Goal: Task Accomplishment & Management: Use online tool/utility

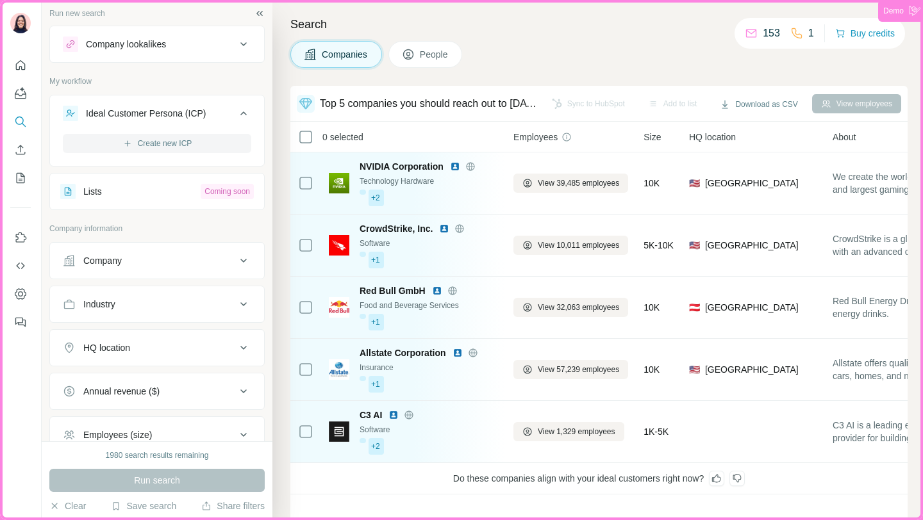
click at [160, 144] on button "Create new ICP" at bounding box center [157, 143] width 188 height 19
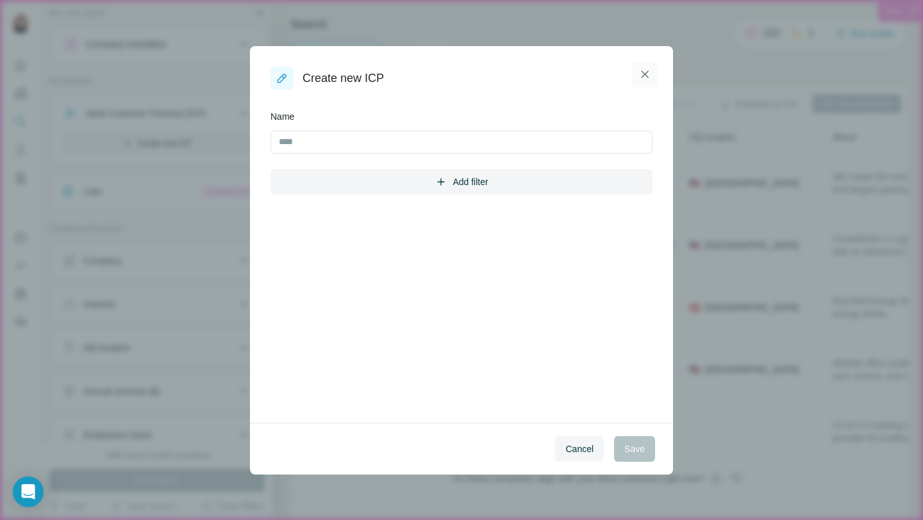
click at [647, 74] on icon "button" at bounding box center [644, 74] width 13 height 13
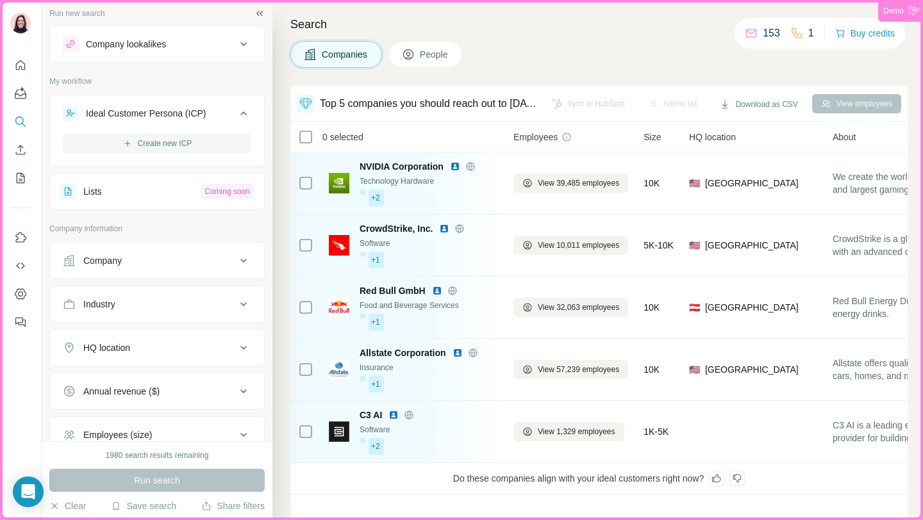
click at [160, 145] on button "Create new ICP" at bounding box center [157, 143] width 188 height 19
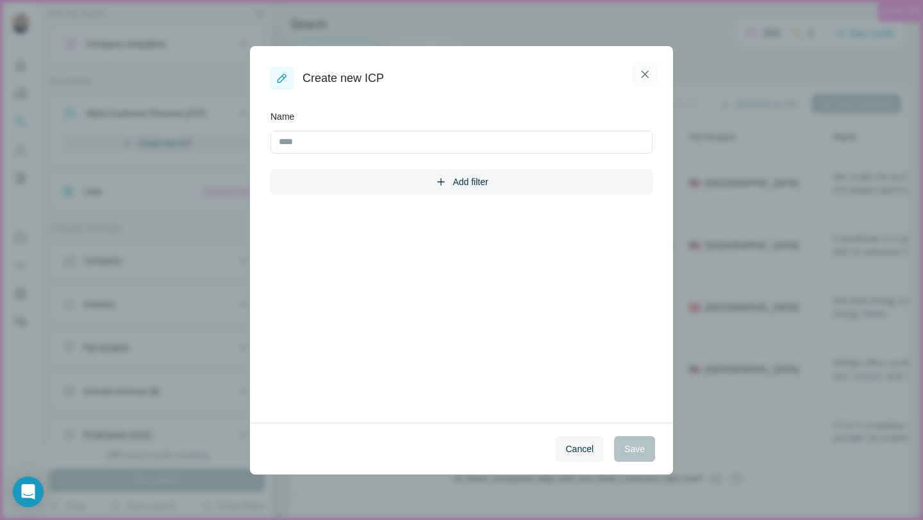
click at [645, 71] on icon "button" at bounding box center [644, 74] width 13 height 13
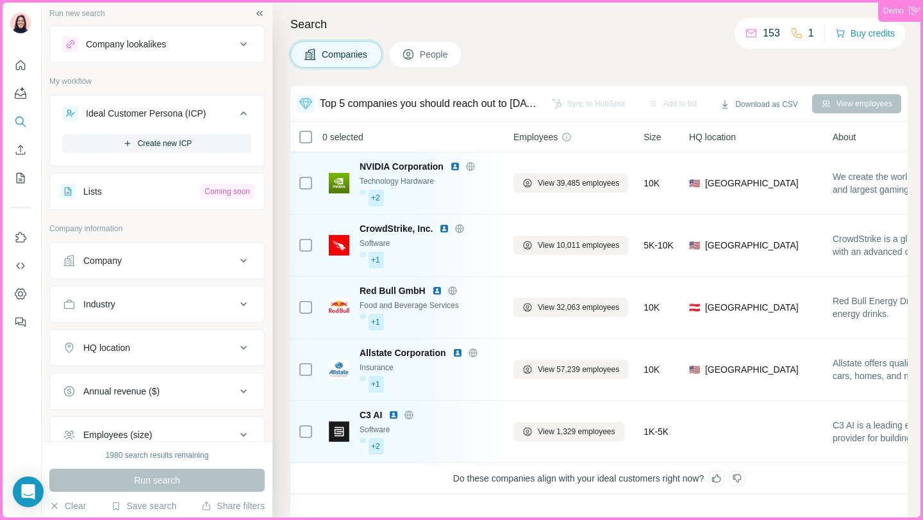
click at [242, 113] on icon at bounding box center [243, 113] width 6 height 4
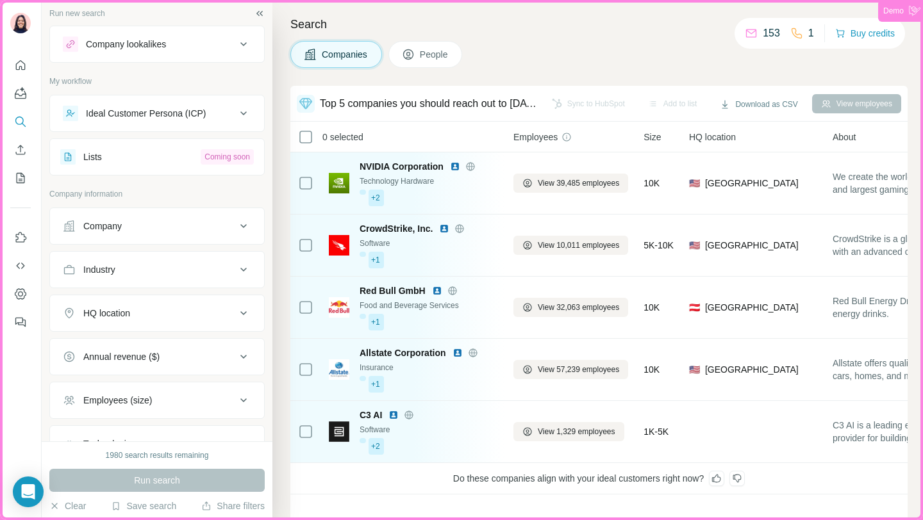
click at [192, 113] on div "Ideal Customer Persona (ICP)" at bounding box center [146, 113] width 120 height 13
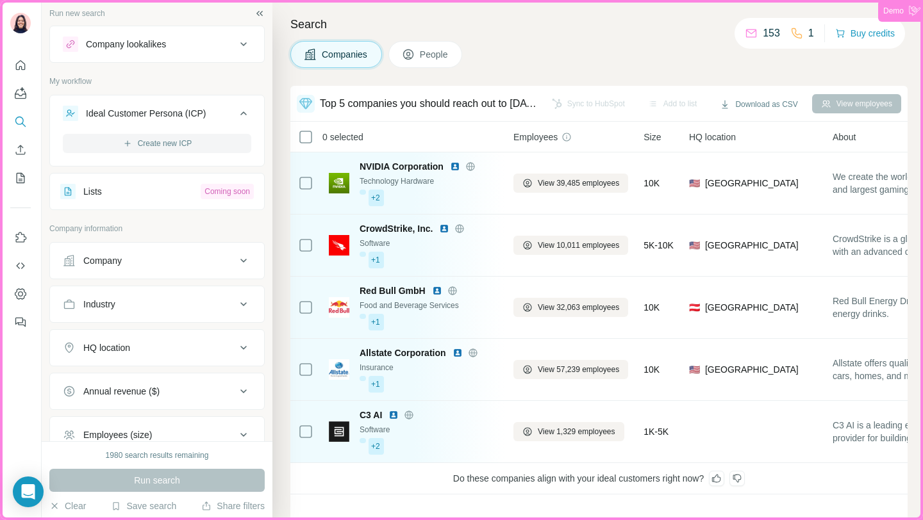
click at [197, 140] on button "Create new ICP" at bounding box center [157, 143] width 188 height 19
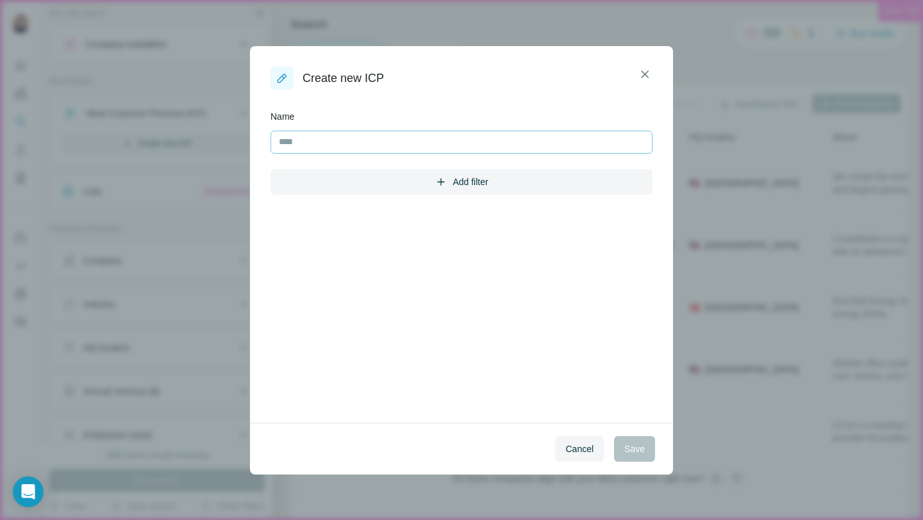
click at [307, 140] on input "text" at bounding box center [461, 142] width 382 height 23
type input "**********"
click at [422, 194] on div "Add filter" at bounding box center [461, 183] width 382 height 28
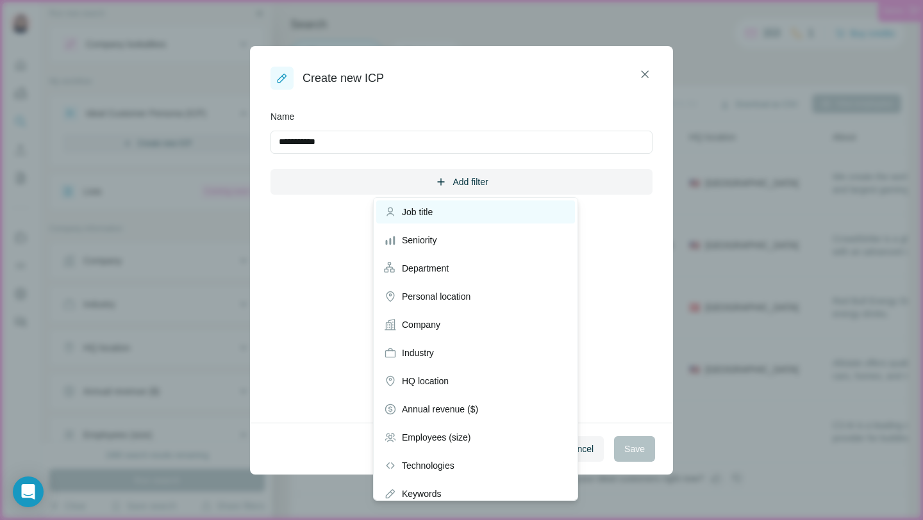
click at [424, 213] on span "Job title" at bounding box center [417, 212] width 31 height 13
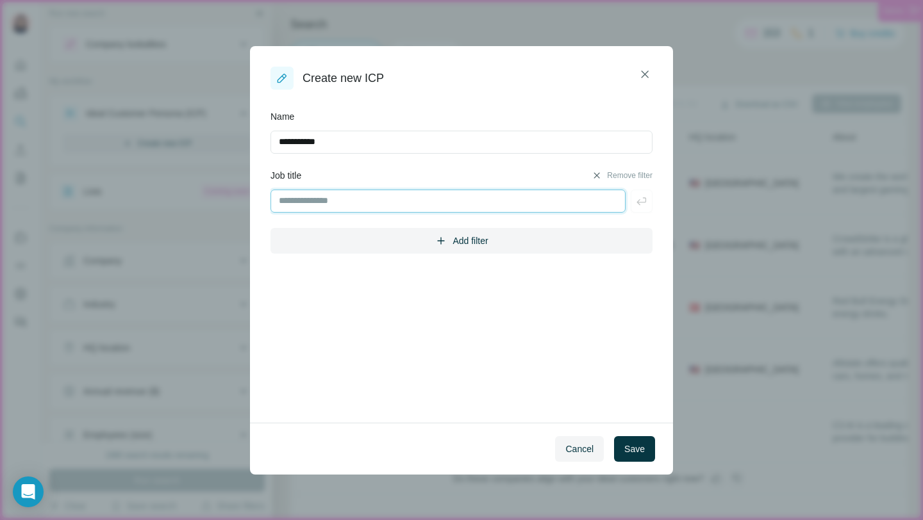
click at [375, 201] on input "text" at bounding box center [447, 201] width 355 height 23
type input "**********"
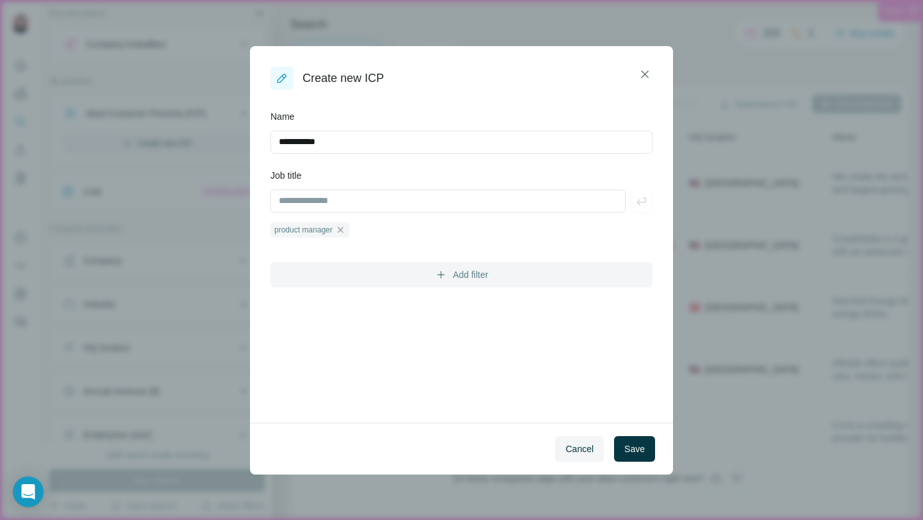
click at [486, 277] on button "Add filter" at bounding box center [461, 275] width 382 height 26
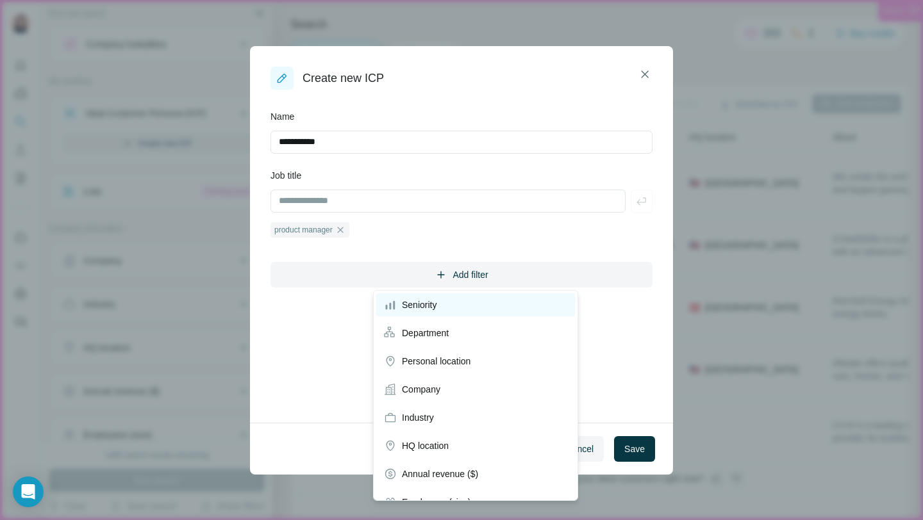
click at [402, 305] on span "Seniority" at bounding box center [419, 305] width 35 height 13
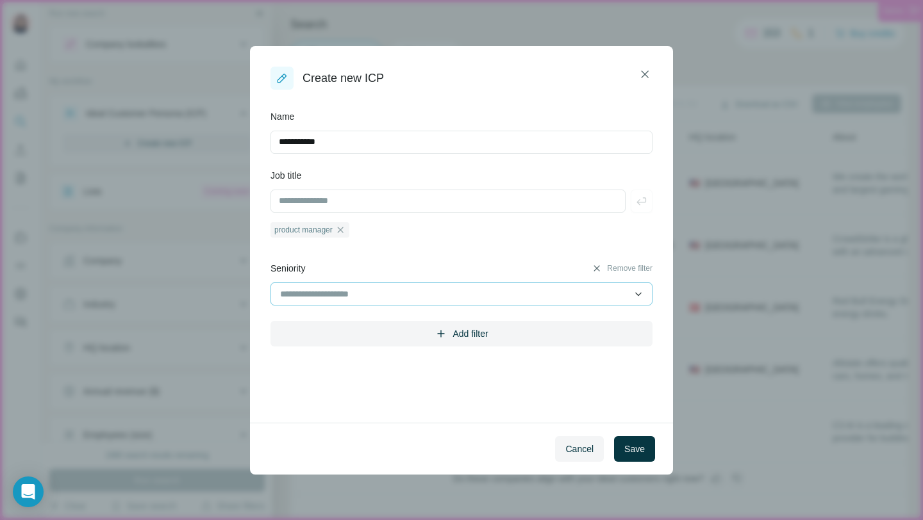
click at [343, 288] on input at bounding box center [447, 294] width 336 height 14
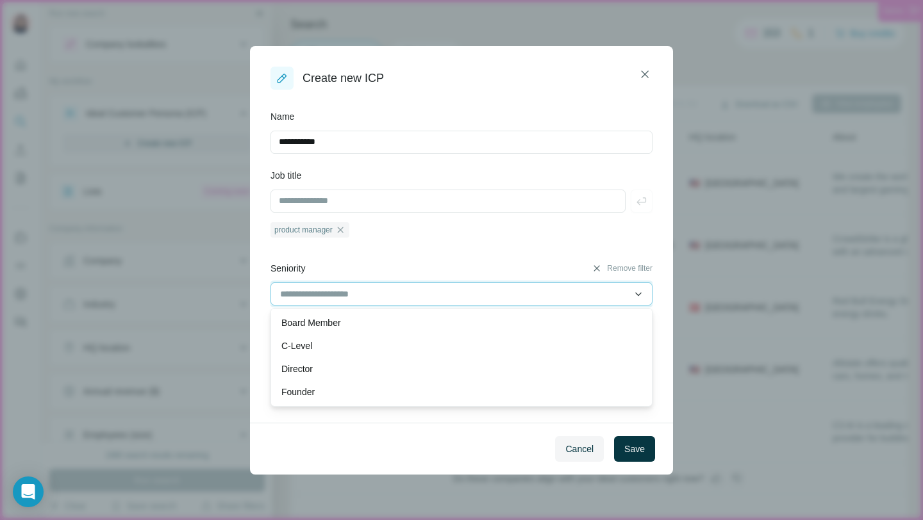
click at [372, 293] on input at bounding box center [447, 294] width 336 height 14
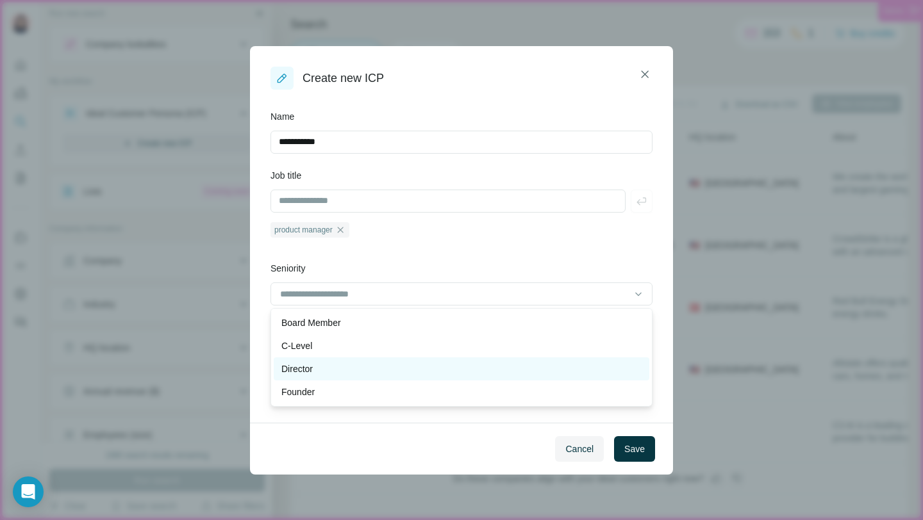
click at [304, 368] on p "Director" at bounding box center [296, 369] width 31 height 13
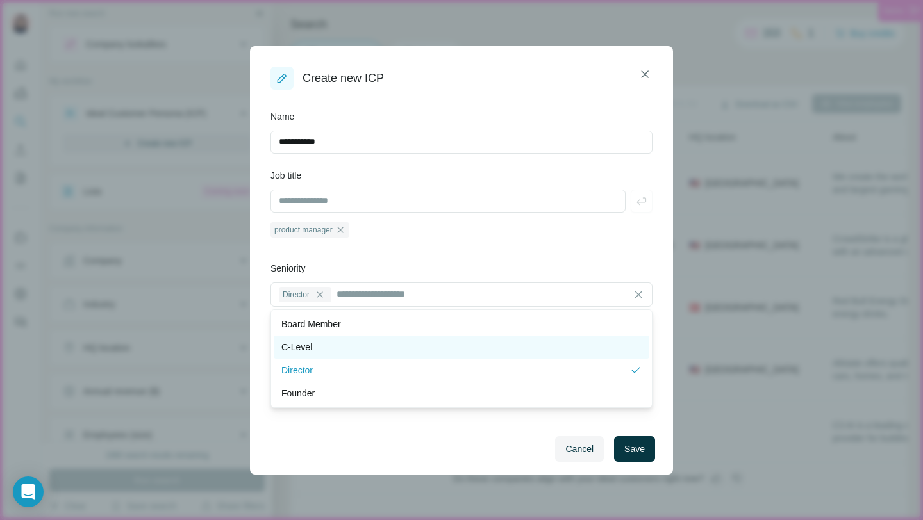
click at [318, 357] on div "C-Level" at bounding box center [461, 347] width 375 height 23
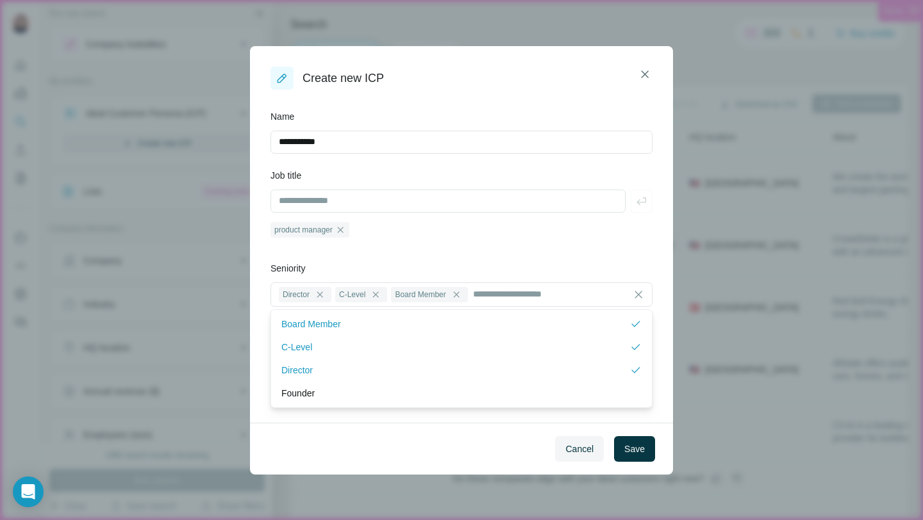
click at [489, 258] on div "**********" at bounding box center [461, 229] width 382 height 238
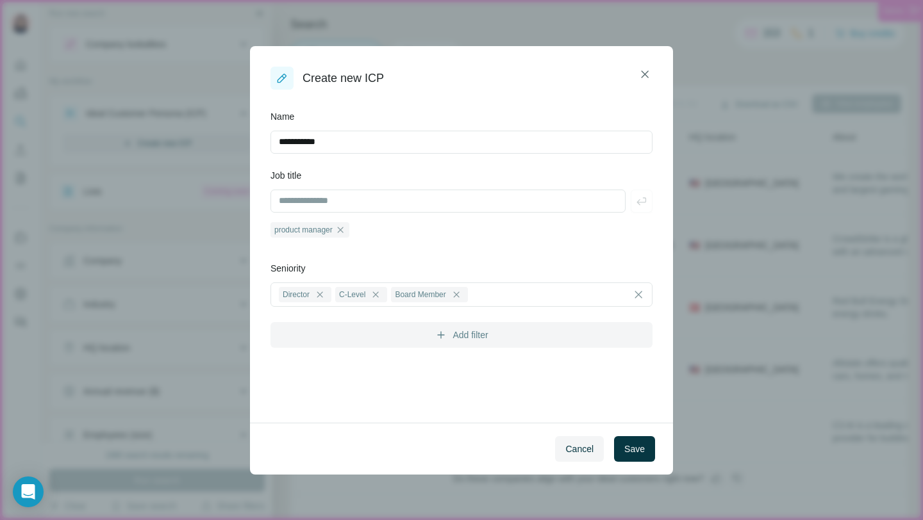
click at [484, 336] on button "Add filter" at bounding box center [461, 335] width 382 height 26
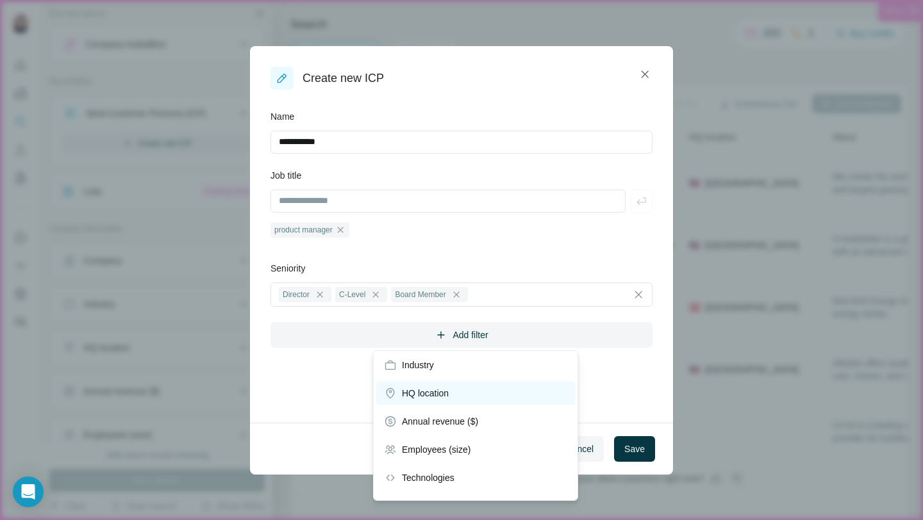
scroll to position [87, 0]
click at [431, 391] on span "HQ location" at bounding box center [425, 390] width 47 height 13
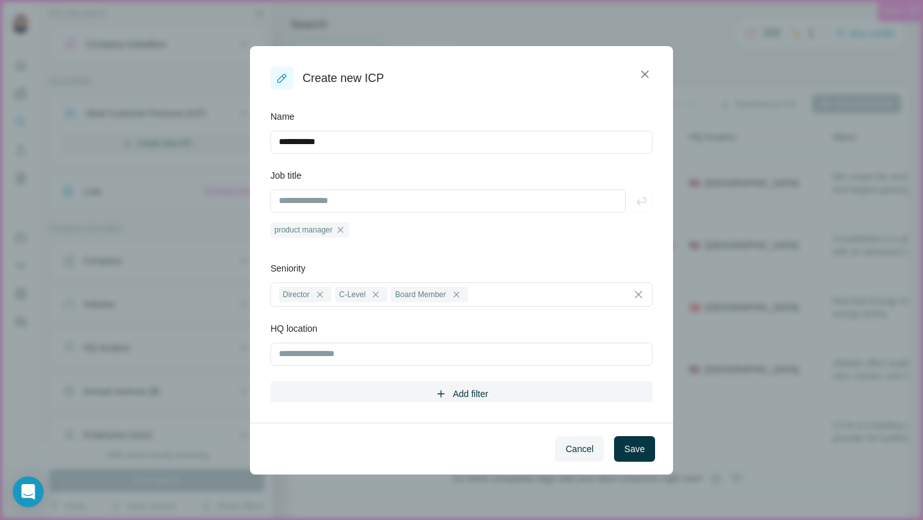
scroll to position [0, 0]
click at [352, 358] on input "text" at bounding box center [461, 354] width 382 height 23
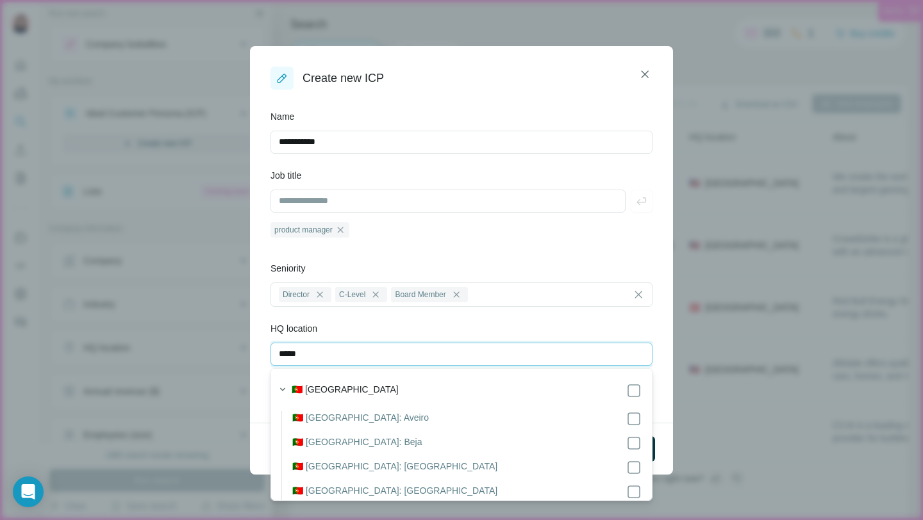
type input "*****"
drag, startPoint x: 336, startPoint y: 390, endPoint x: 385, endPoint y: 358, distance: 58.3
click at [336, 390] on label "🇵🇹 [GEOGRAPHIC_DATA]" at bounding box center [345, 390] width 107 height 15
click at [560, 327] on div "HQ location Remove filter" at bounding box center [461, 328] width 382 height 13
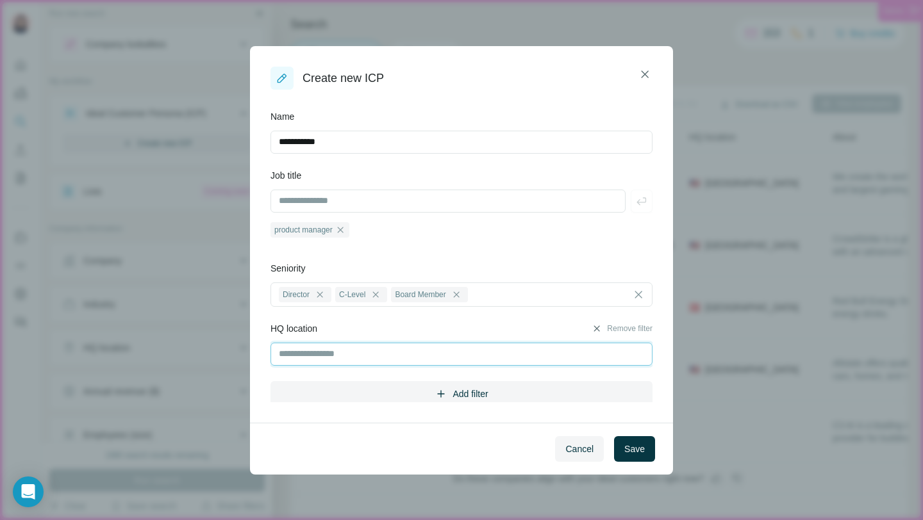
click at [438, 358] on input "text" at bounding box center [461, 354] width 382 height 23
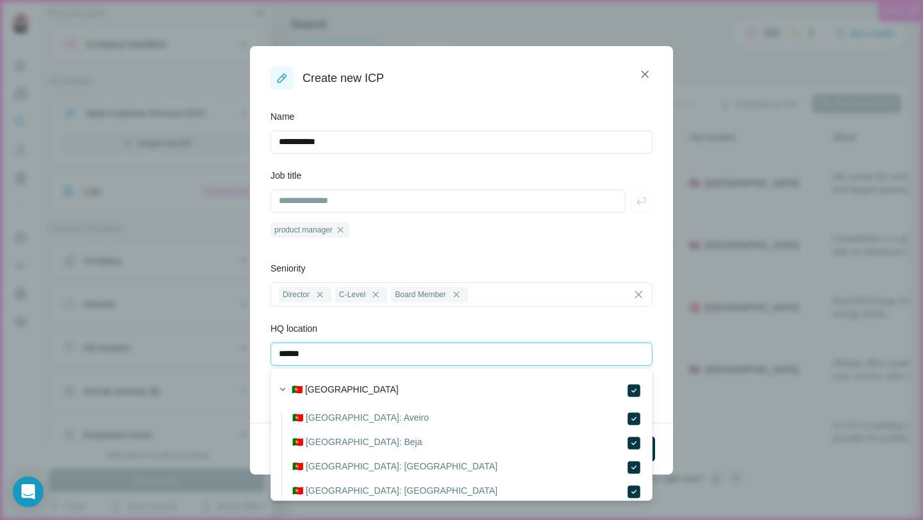
type input "******"
click at [547, 388] on div "🇵🇹 [GEOGRAPHIC_DATA]" at bounding box center [467, 390] width 350 height 15
click at [306, 387] on label "🇵🇹 [GEOGRAPHIC_DATA]" at bounding box center [345, 390] width 107 height 15
drag, startPoint x: 325, startPoint y: 385, endPoint x: 481, endPoint y: 374, distance: 156.1
click at [325, 385] on label "🇵🇹 [GEOGRAPHIC_DATA]" at bounding box center [345, 390] width 107 height 15
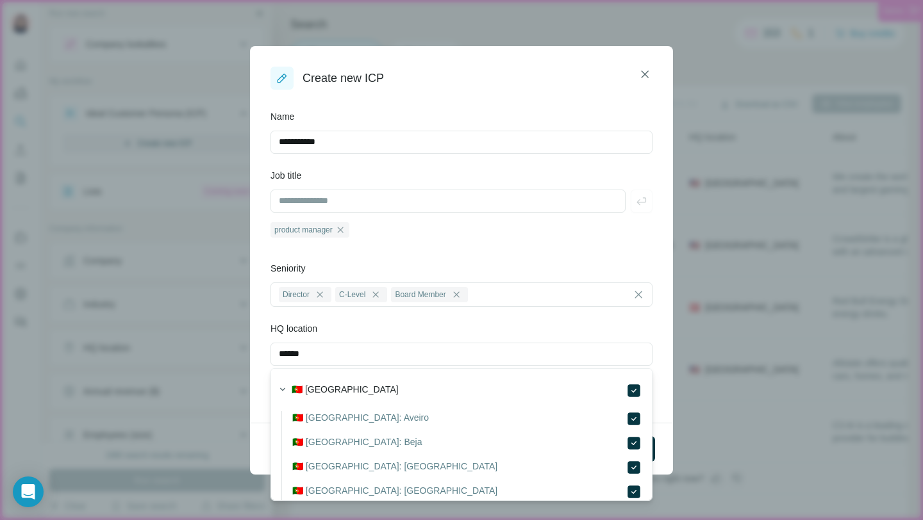
click at [659, 379] on div "**********" at bounding box center [461, 266] width 423 height 313
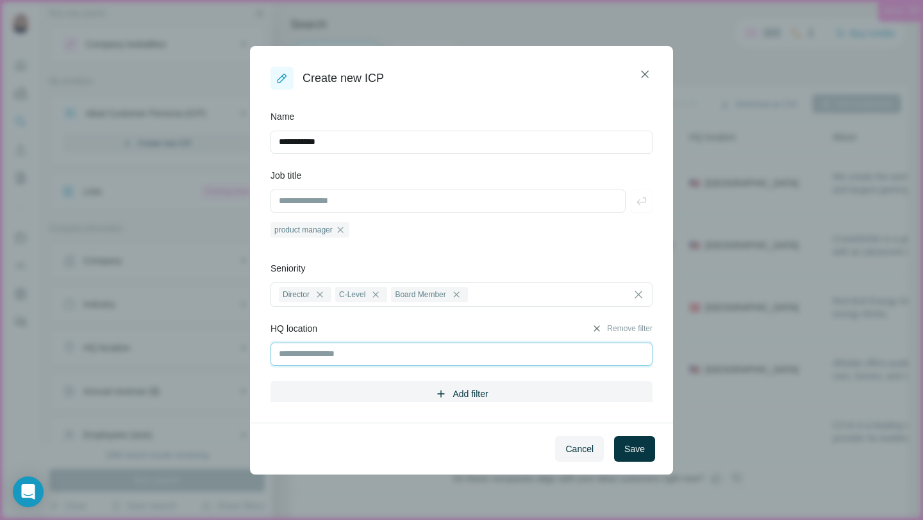
click at [428, 350] on input "text" at bounding box center [461, 354] width 382 height 23
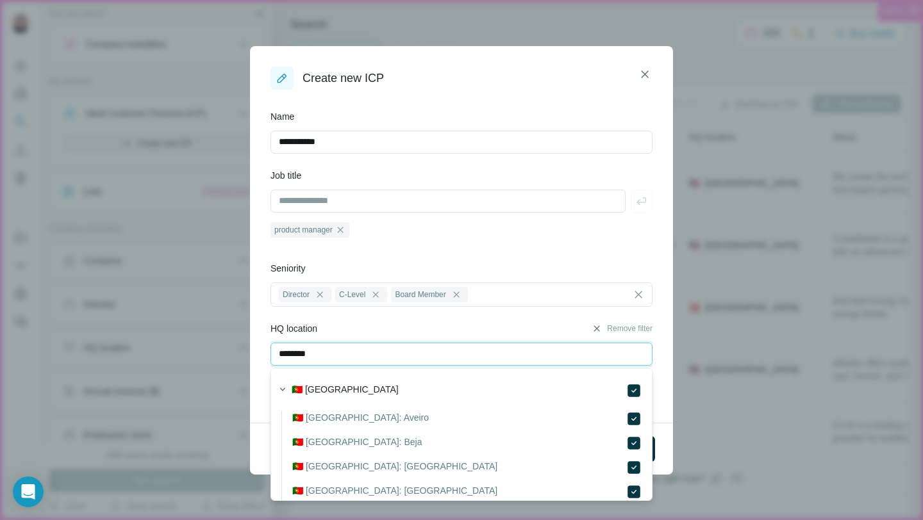
type input "********"
click at [637, 329] on button "Remove filter" at bounding box center [621, 329] width 61 height 12
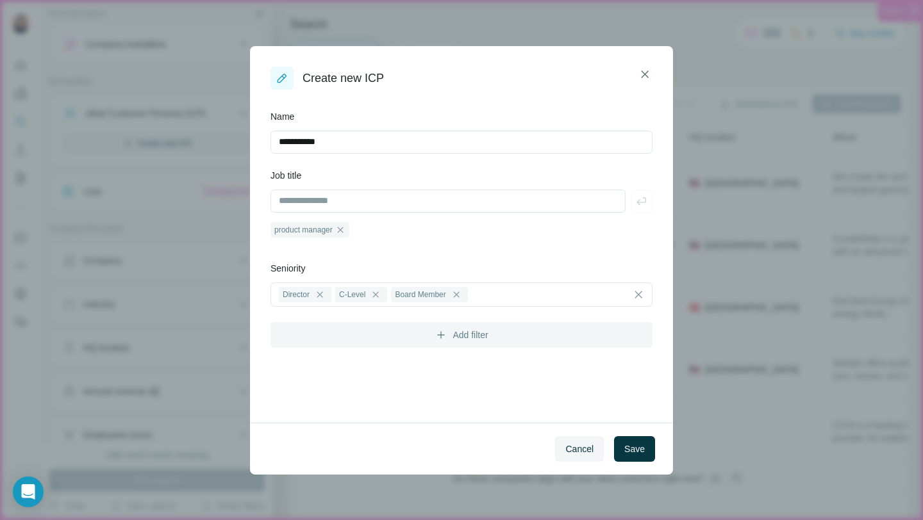
click at [420, 341] on button "Add filter" at bounding box center [461, 335] width 382 height 26
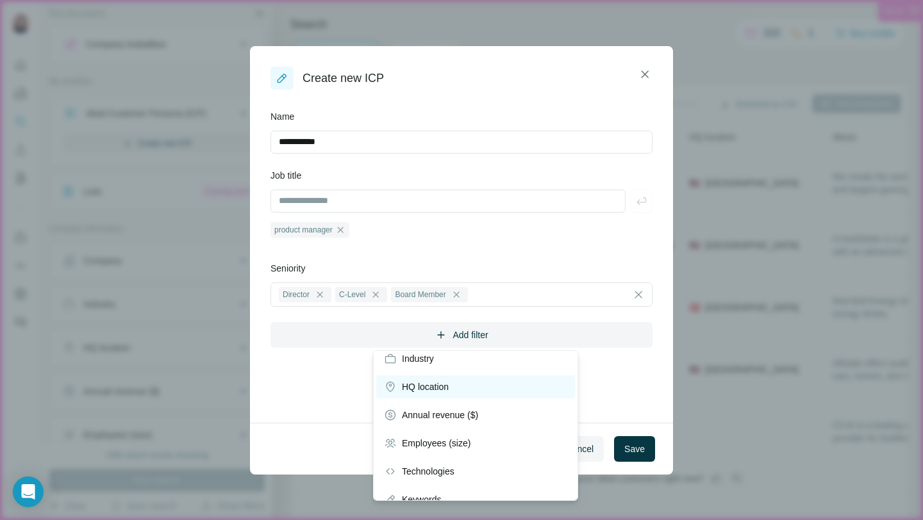
scroll to position [94, 0]
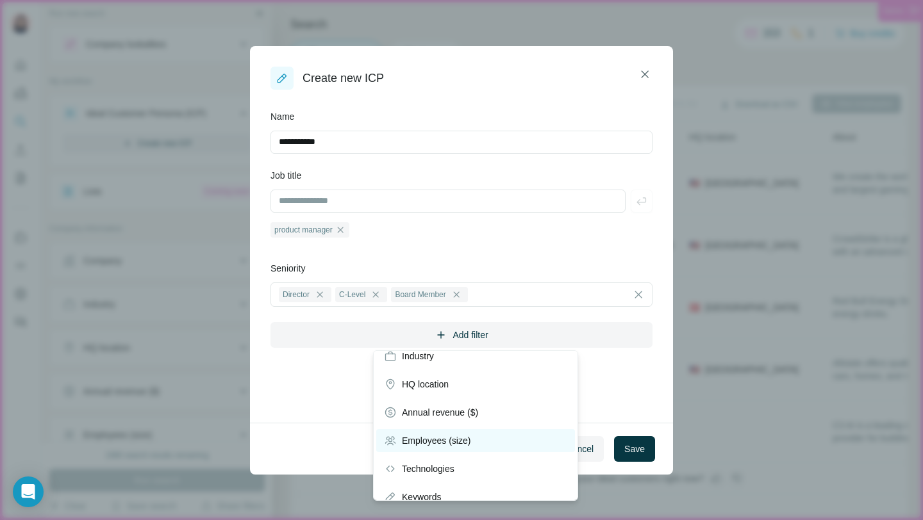
click at [424, 441] on span "Employees (size)" at bounding box center [436, 440] width 69 height 13
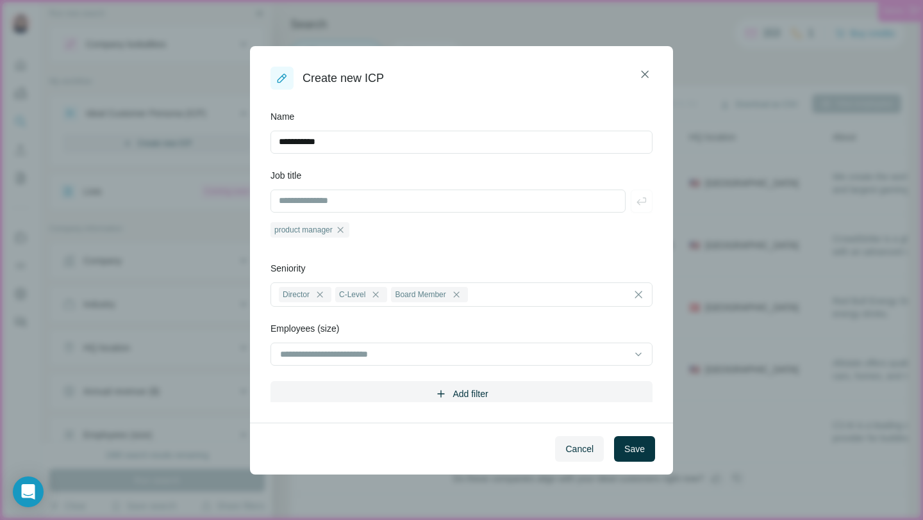
scroll to position [0, 0]
click at [337, 363] on div at bounding box center [447, 354] width 336 height 22
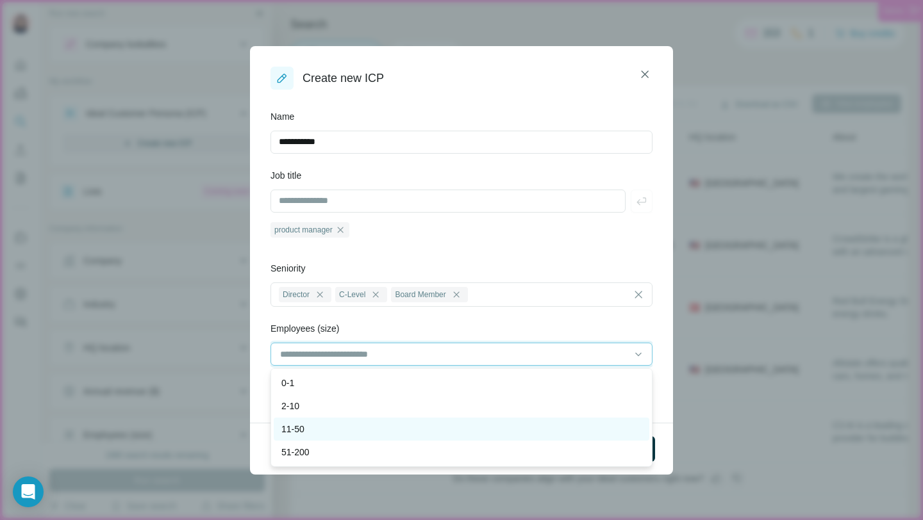
scroll to position [28, 0]
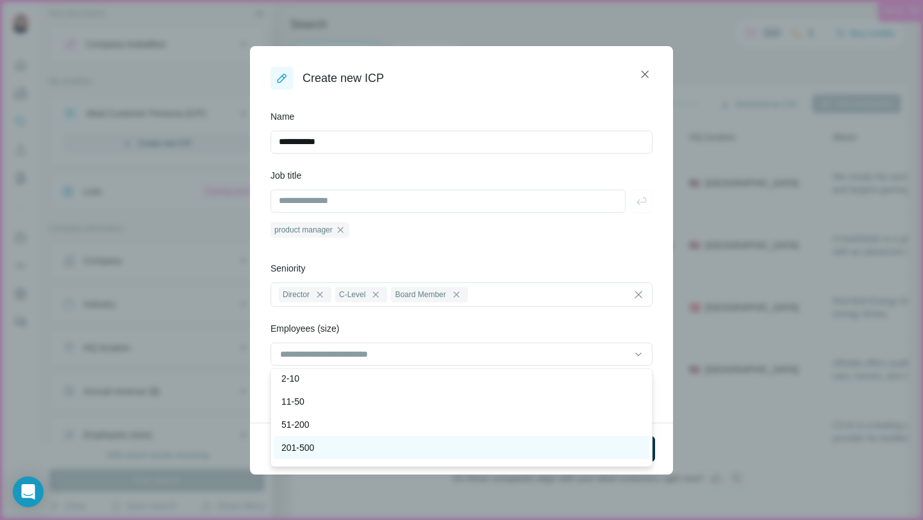
click at [302, 447] on p "201-500" at bounding box center [297, 447] width 33 height 13
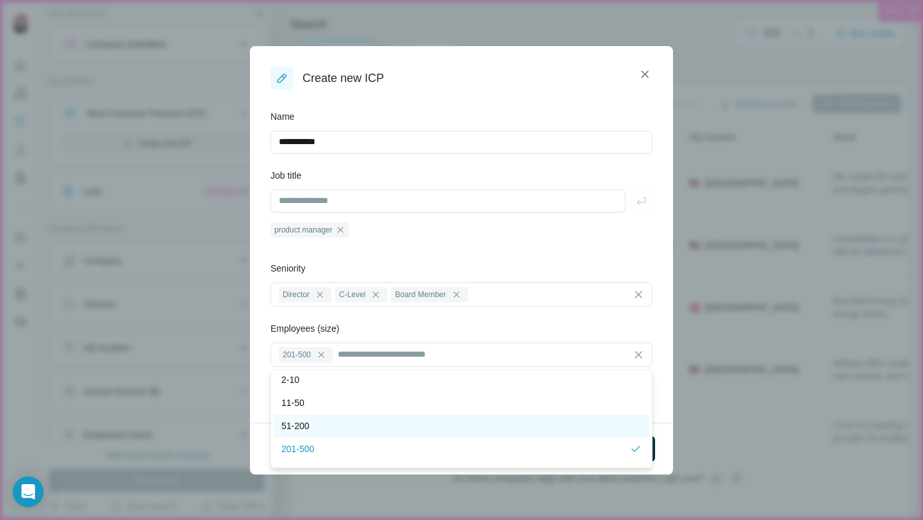
click at [298, 426] on p "51-200" at bounding box center [295, 426] width 28 height 13
click at [339, 430] on div "501-1000" at bounding box center [461, 426] width 360 height 13
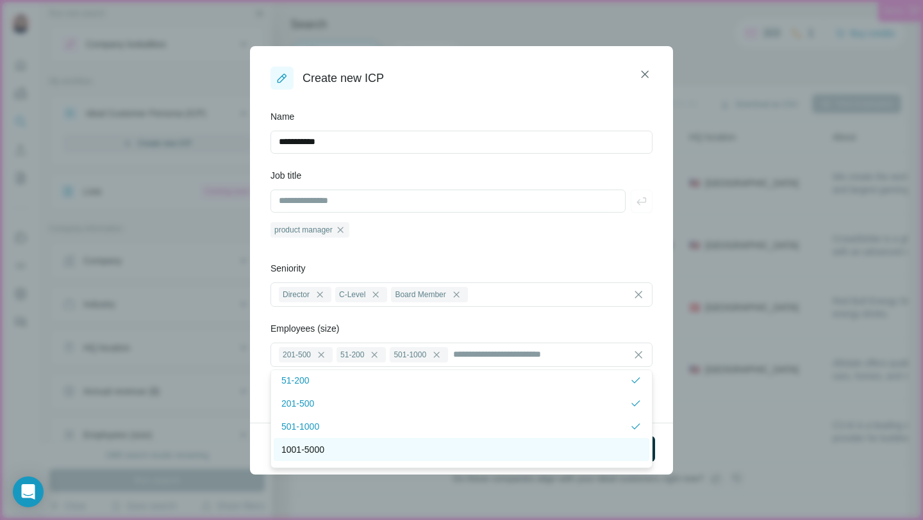
click at [336, 446] on div "1001-5000" at bounding box center [461, 449] width 360 height 13
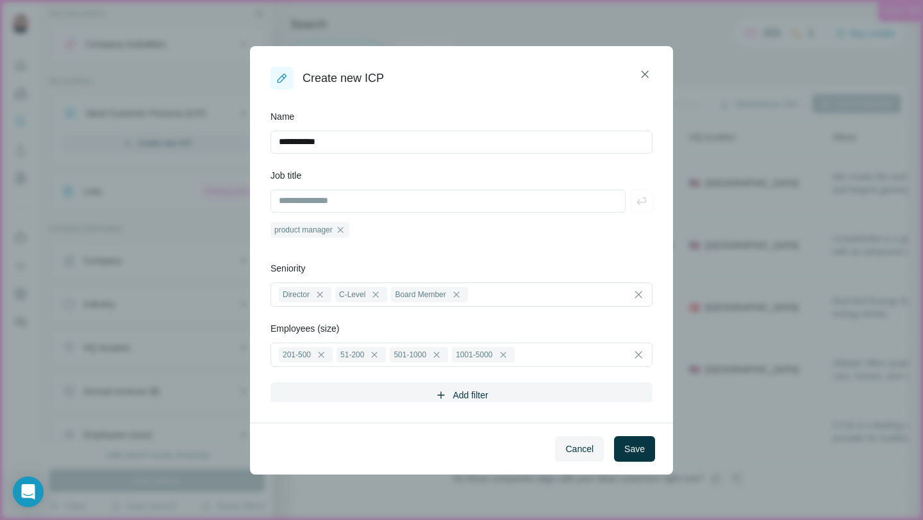
click at [543, 314] on div "**********" at bounding box center [461, 259] width 382 height 298
click at [634, 450] on span "Save" at bounding box center [634, 449] width 21 height 13
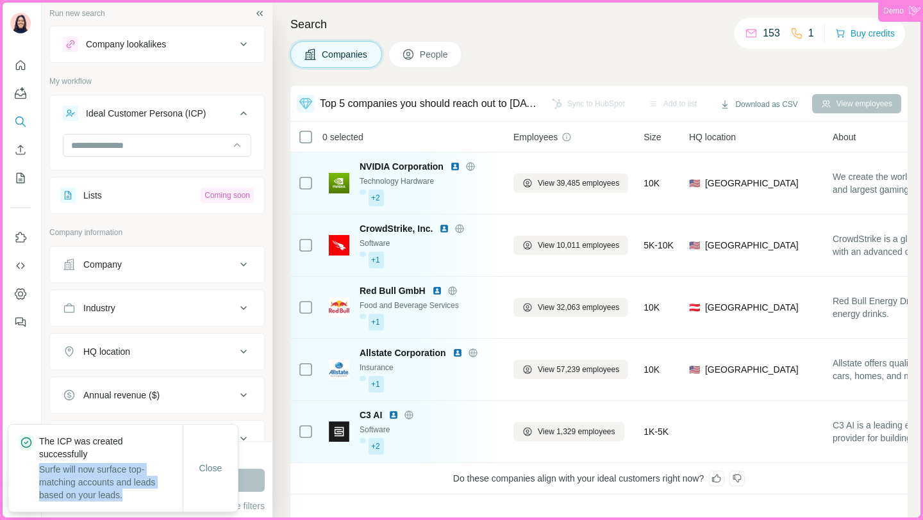
drag, startPoint x: 136, startPoint y: 492, endPoint x: 32, endPoint y: 472, distance: 106.4
click at [32, 472] on div "The ICP was created successfully Surfe will now surface top-matching accounts a…" at bounding box center [101, 468] width 164 height 67
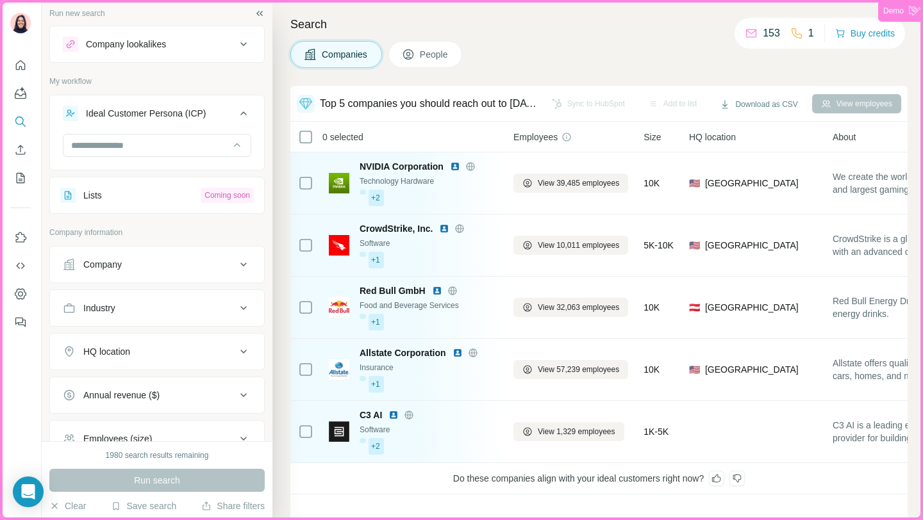
click at [249, 108] on icon at bounding box center [243, 113] width 15 height 15
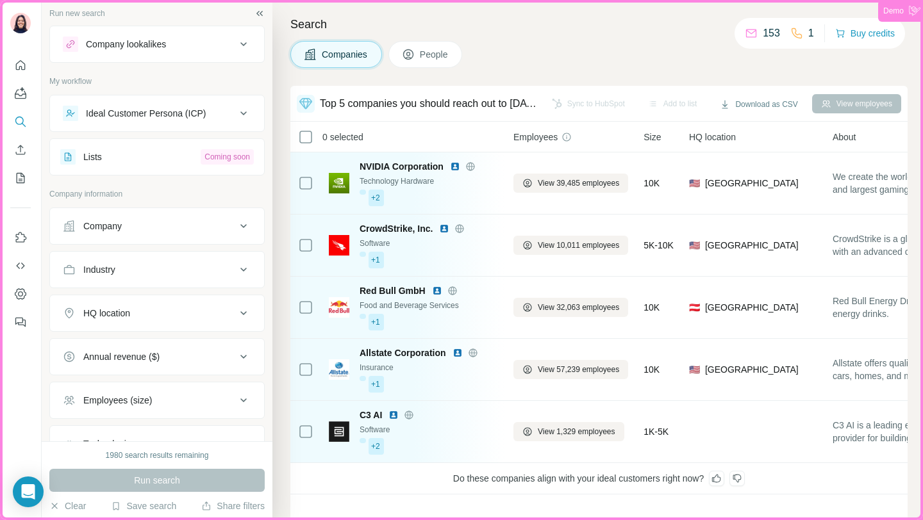
click at [249, 108] on icon at bounding box center [243, 113] width 15 height 15
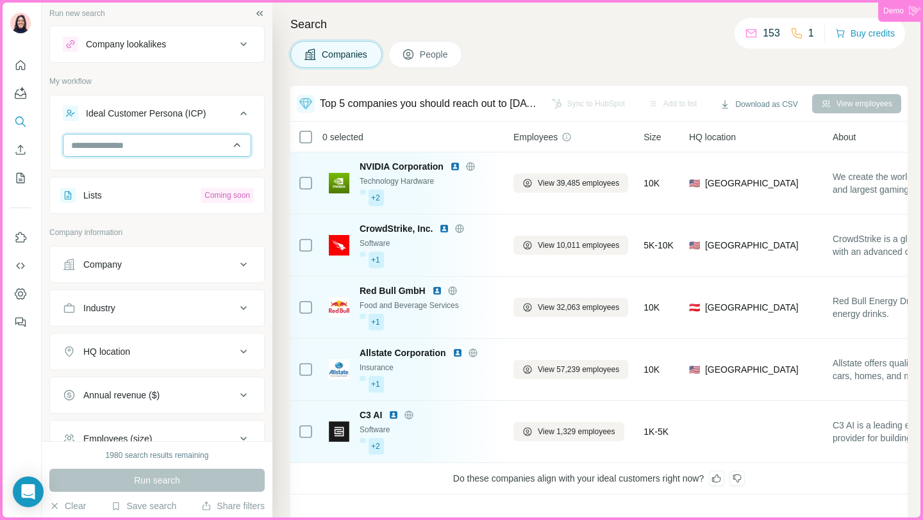
click at [240, 143] on input "text" at bounding box center [157, 145] width 188 height 23
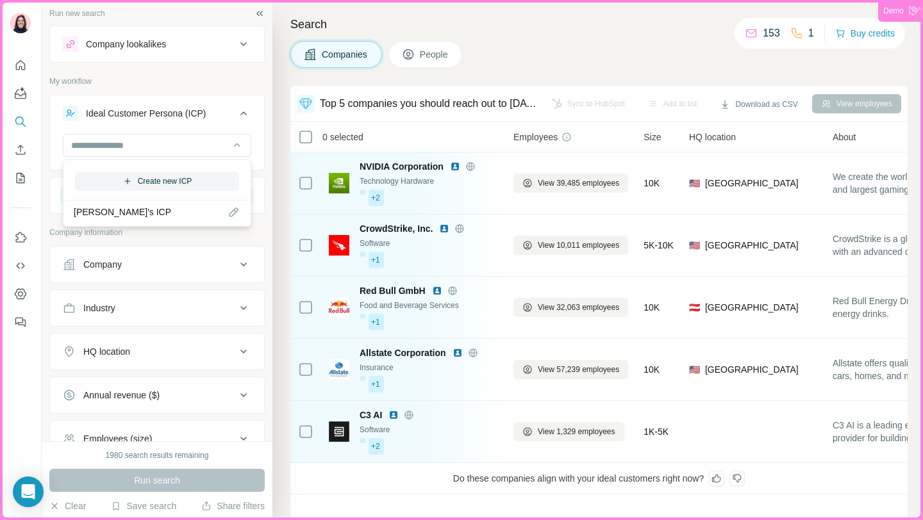
click at [268, 135] on div "Run new search Company lookalikes My workflow Ideal Customer Persona (ICP) List…" at bounding box center [157, 220] width 231 height 441
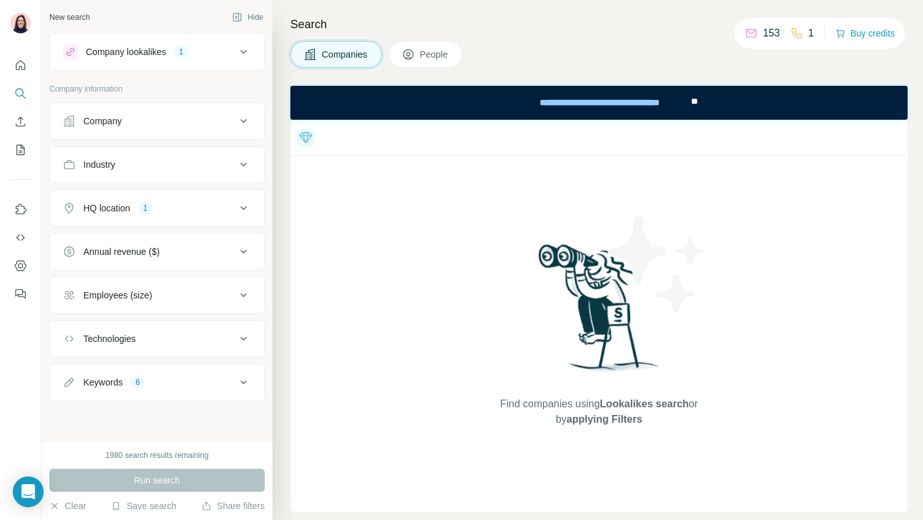
click at [240, 211] on icon at bounding box center [243, 208] width 15 height 15
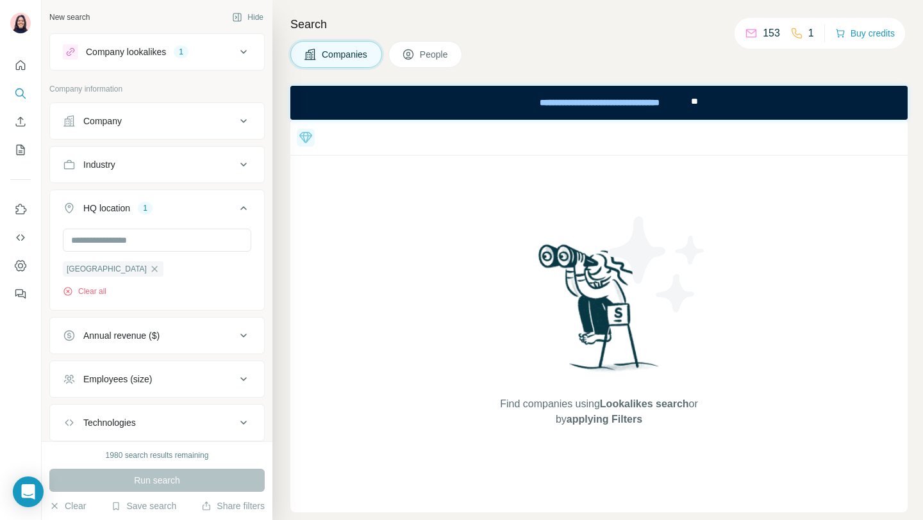
click at [254, 50] on button "Company lookalikes 1" at bounding box center [157, 52] width 214 height 31
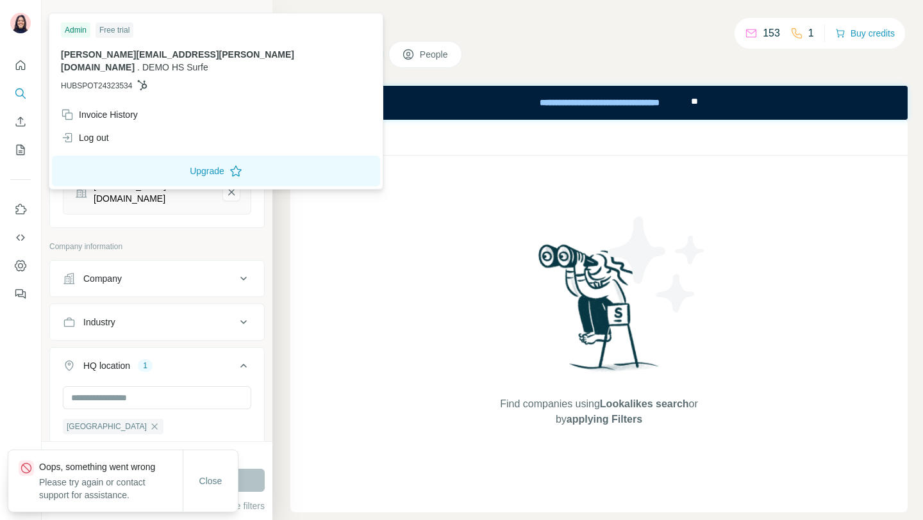
click at [22, 22] on img at bounding box center [20, 23] width 21 height 21
click at [93, 131] on div "Log out" at bounding box center [85, 137] width 48 height 13
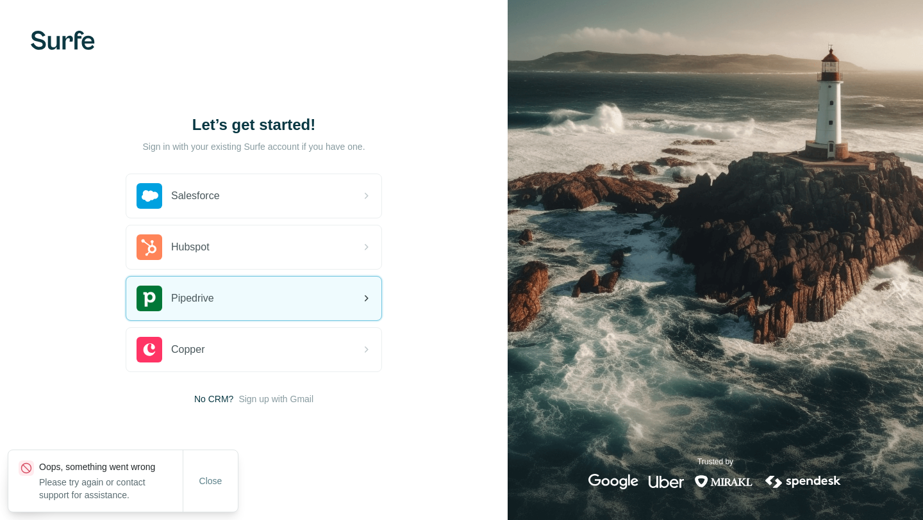
click at [224, 303] on div "Pipedrive" at bounding box center [253, 299] width 255 height 44
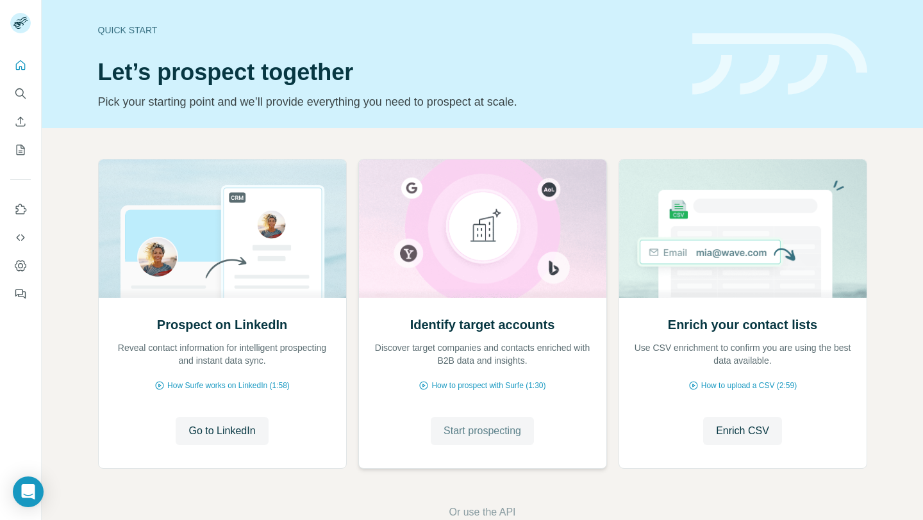
click at [479, 431] on span "Start prospecting" at bounding box center [482, 431] width 78 height 15
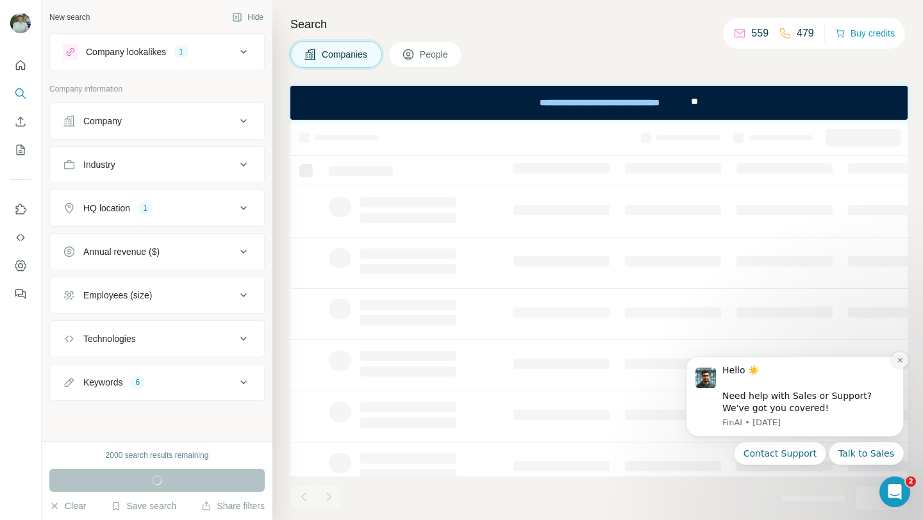
click at [902, 363] on icon "Dismiss notification" at bounding box center [899, 360] width 7 height 7
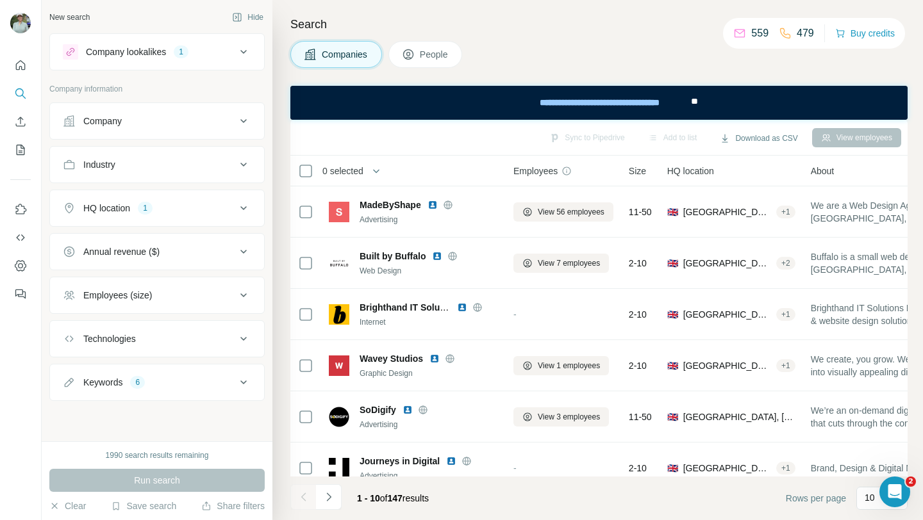
click at [175, 377] on div "Keywords 6" at bounding box center [149, 382] width 173 height 13
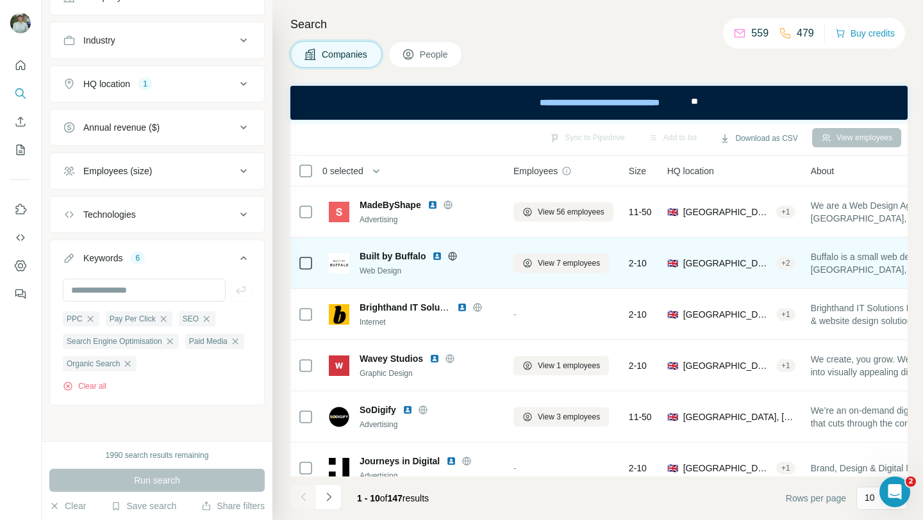
scroll to position [222, 0]
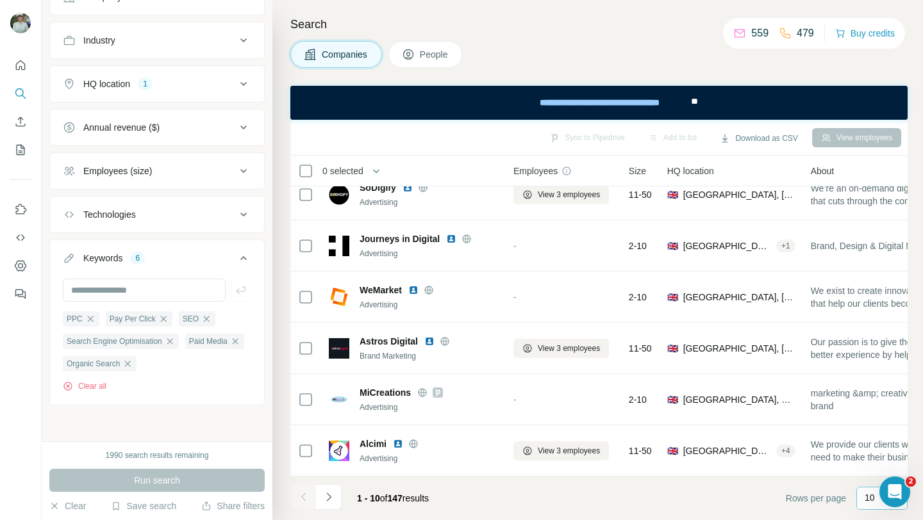
click at [861, 500] on div "10" at bounding box center [881, 498] width 51 height 23
click at [879, 404] on div "60" at bounding box center [881, 400] width 29 height 13
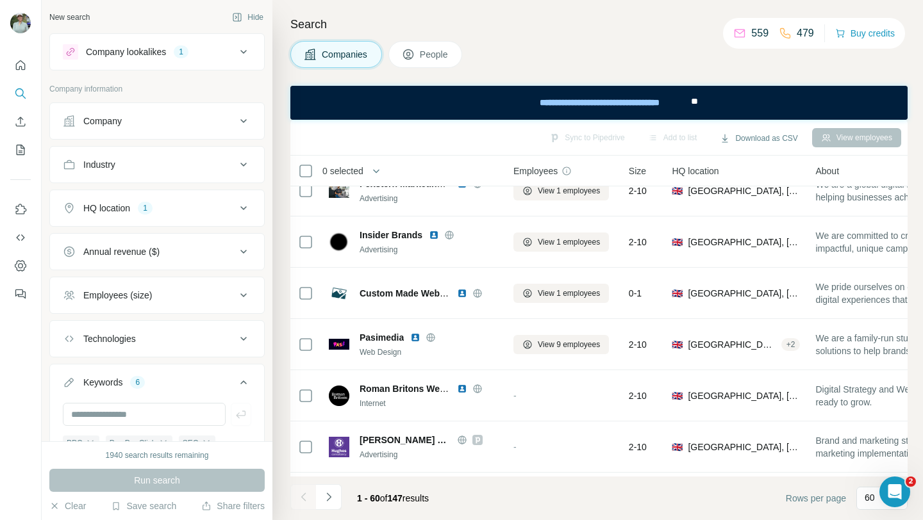
click at [230, 60] on button "Company lookalikes 1" at bounding box center [157, 52] width 214 height 31
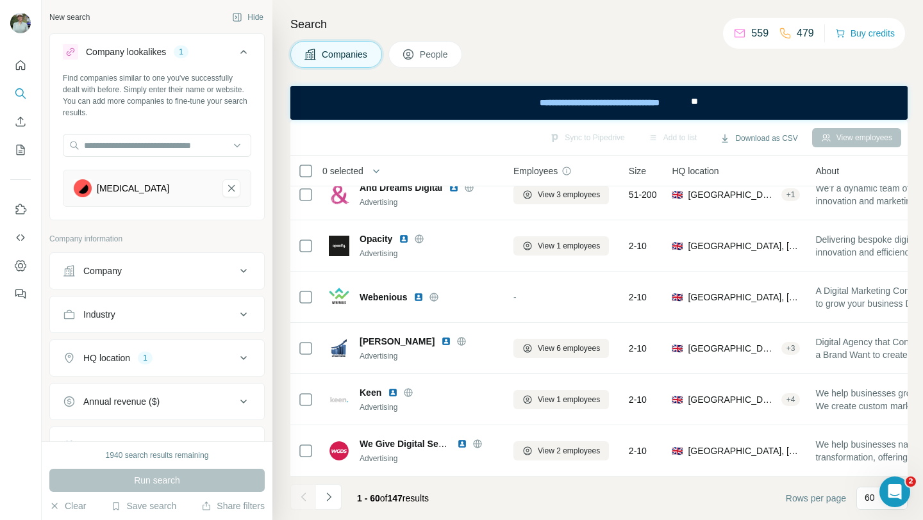
scroll to position [2785, 0]
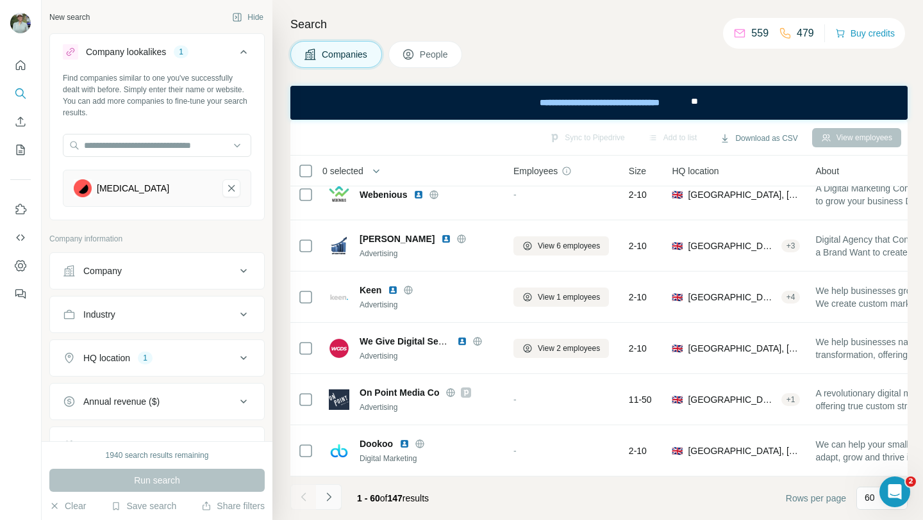
click at [332, 497] on icon "Navigate to next page" at bounding box center [328, 497] width 13 height 13
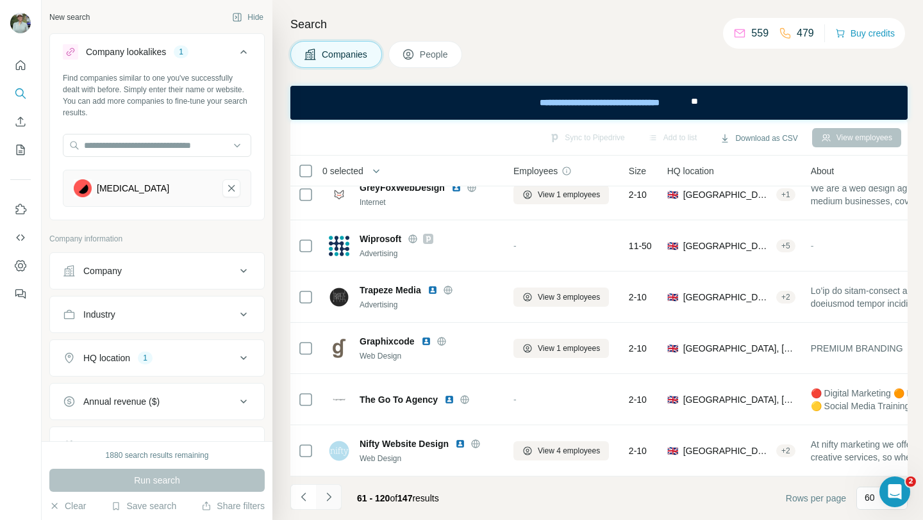
click at [333, 501] on icon "Navigate to next page" at bounding box center [328, 497] width 13 height 13
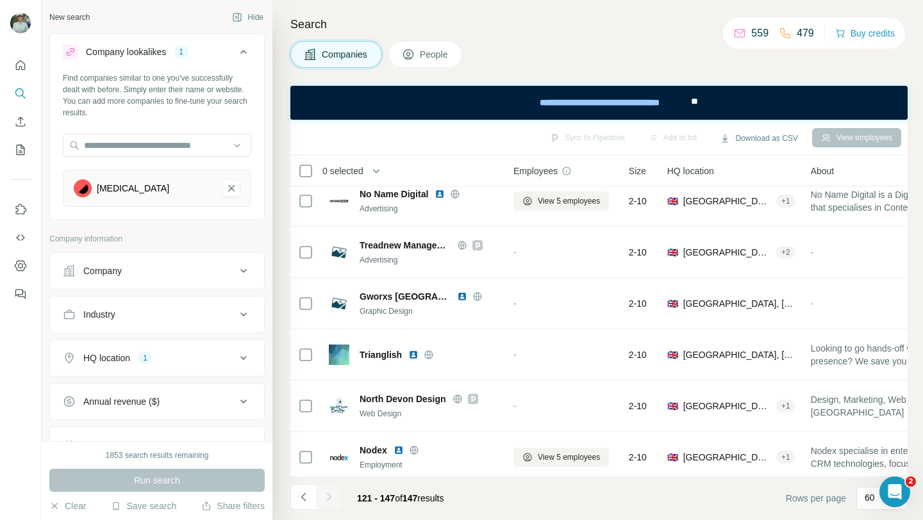
scroll to position [1094, 0]
